Goal: Task Accomplishment & Management: Manage account settings

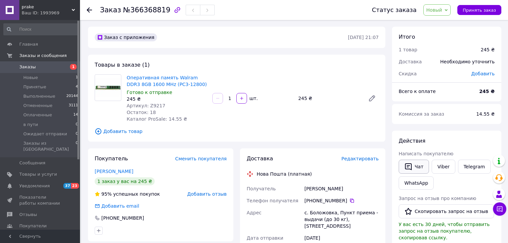
click at [414, 165] on button "Чат" at bounding box center [414, 167] width 30 height 14
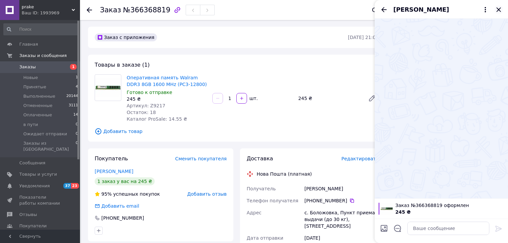
click at [500, 9] on icon "Закрыть" at bounding box center [499, 10] width 8 height 8
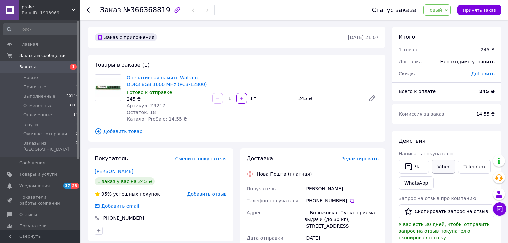
click at [444, 167] on link "Viber" at bounding box center [443, 167] width 23 height 14
click at [161, 80] on link "Оперативная память Walram DDR3 8GB 1600 MHz (PC3-12800)" at bounding box center [167, 81] width 80 height 12
click at [154, 106] on span "Артикул: Z9217" at bounding box center [146, 105] width 39 height 5
copy span "Z9217"
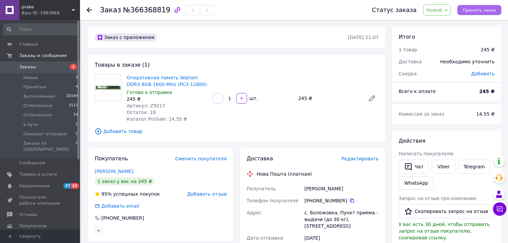
click at [482, 8] on span "Принять заказ" at bounding box center [479, 10] width 33 height 5
